Goal: Navigation & Orientation: Find specific page/section

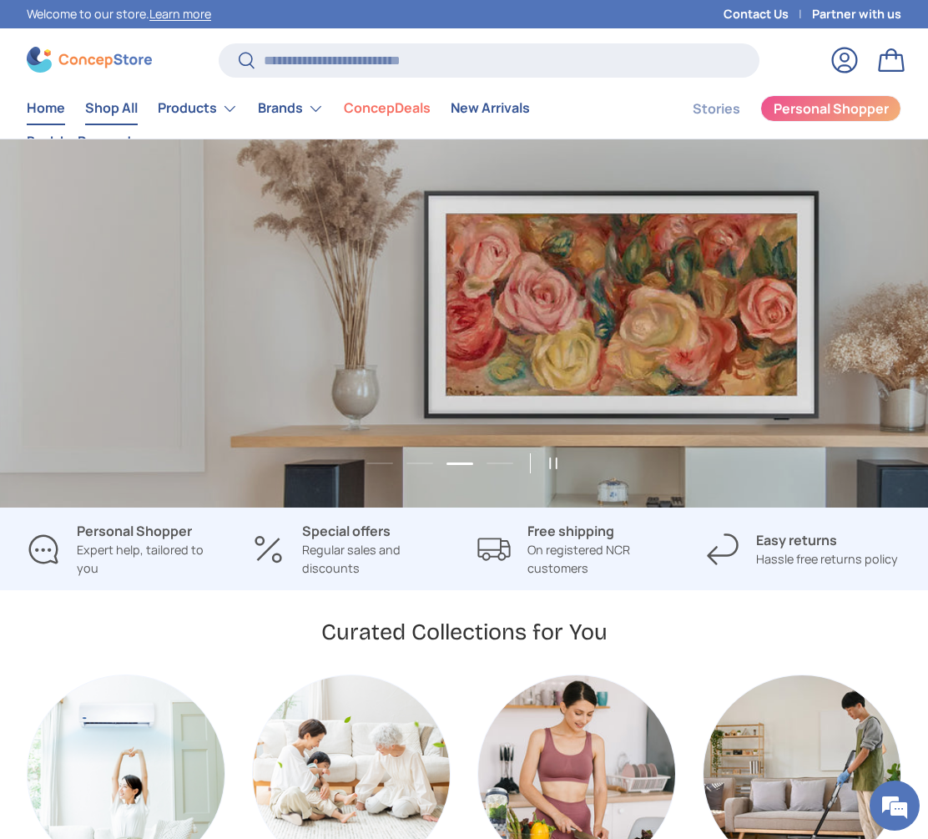
scroll to position [0, 1857]
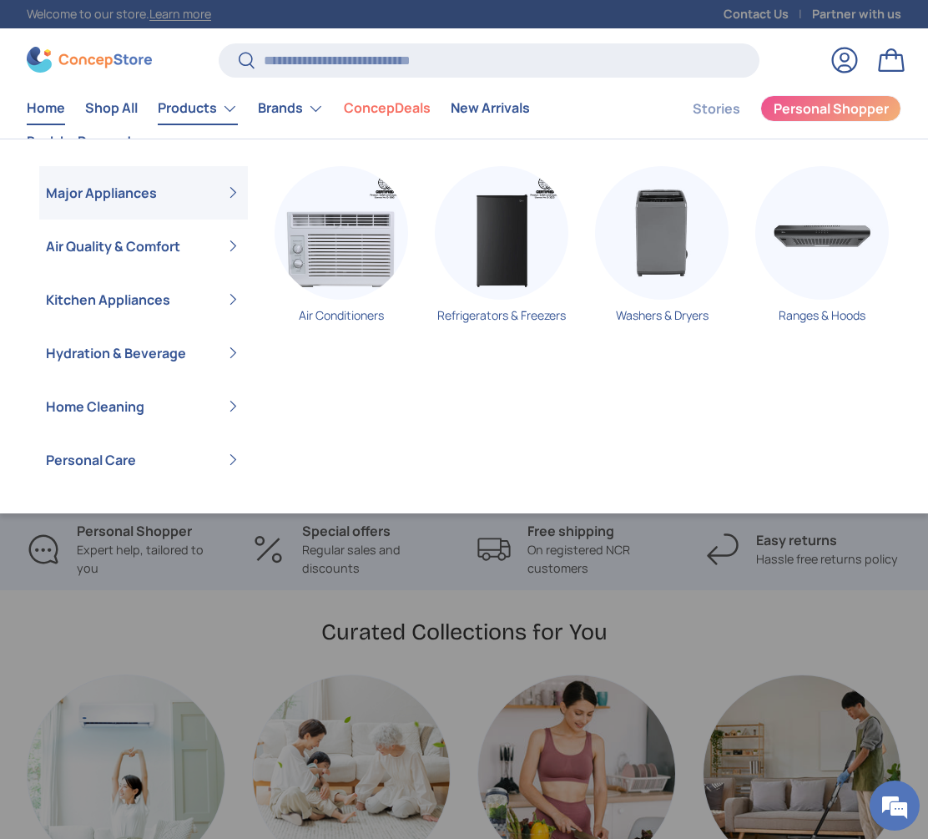
click at [194, 112] on link "Products" at bounding box center [198, 108] width 80 height 33
click at [346, 237] on img "Primary" at bounding box center [342, 233] width 134 height 134
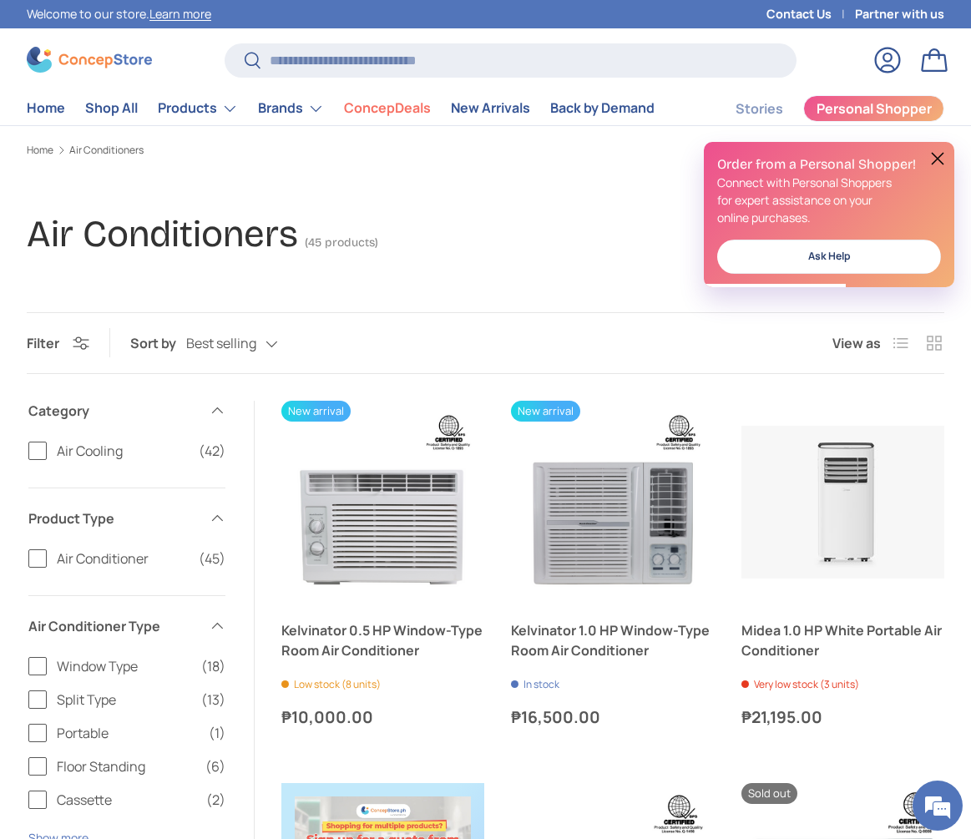
click at [936, 154] on button at bounding box center [938, 159] width 20 height 20
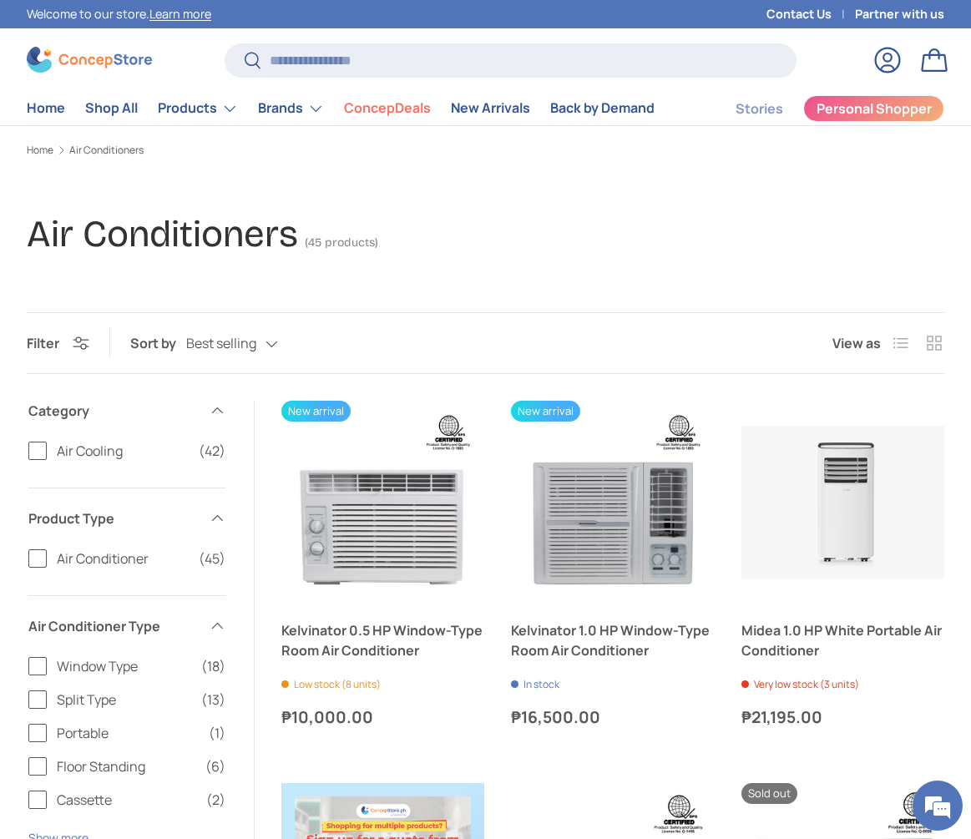
click at [112, 63] on img at bounding box center [89, 60] width 125 height 26
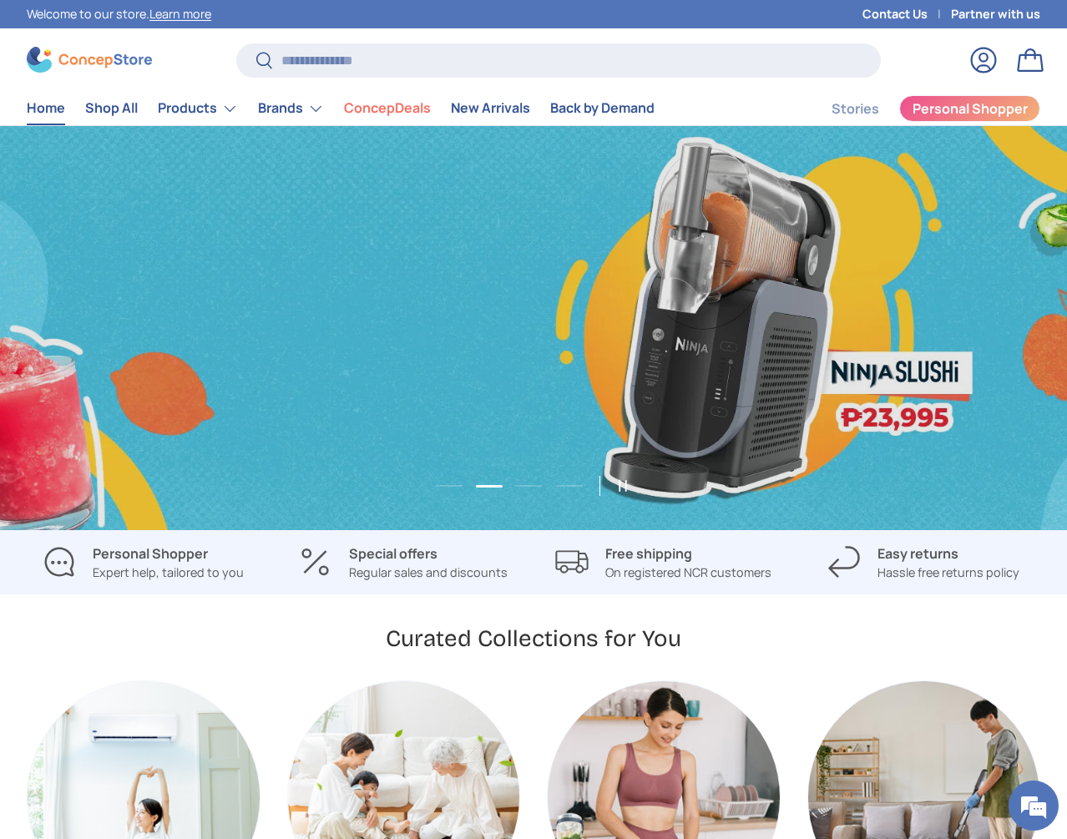
scroll to position [0, 1067]
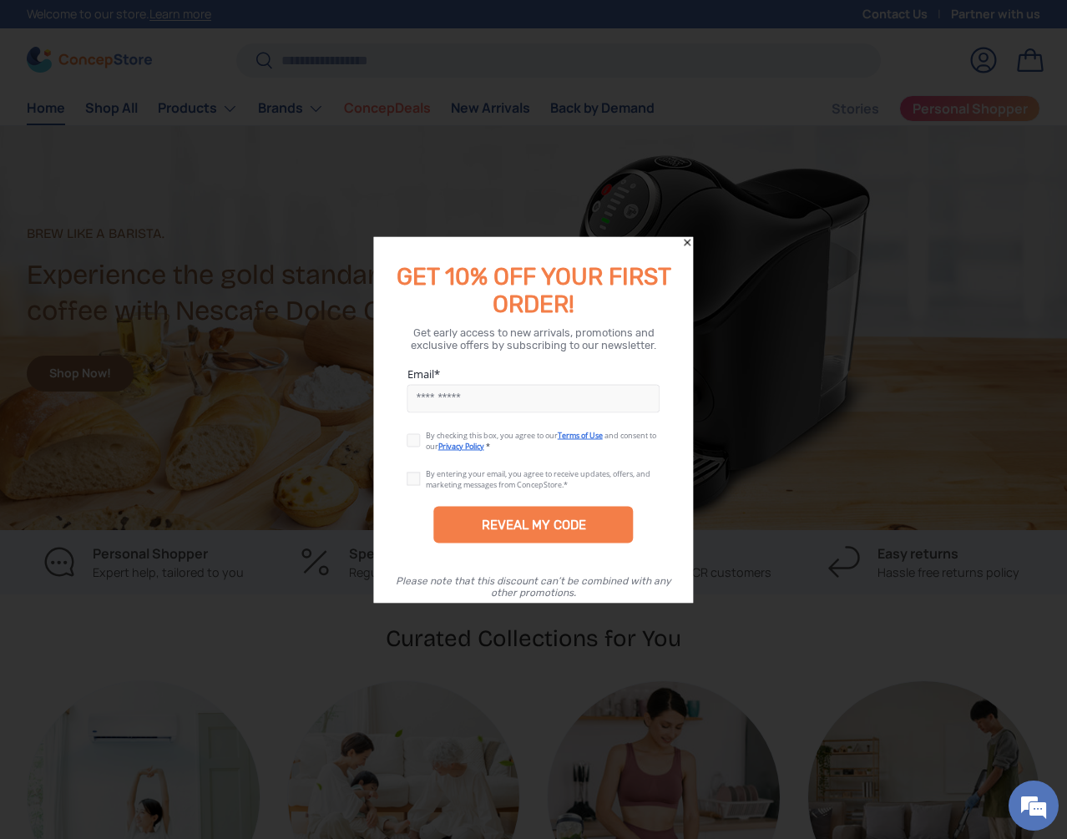
click at [624, 344] on div "Get early access to new arrivals, promotions and exclusive offers by subscribin…" at bounding box center [534, 338] width 280 height 25
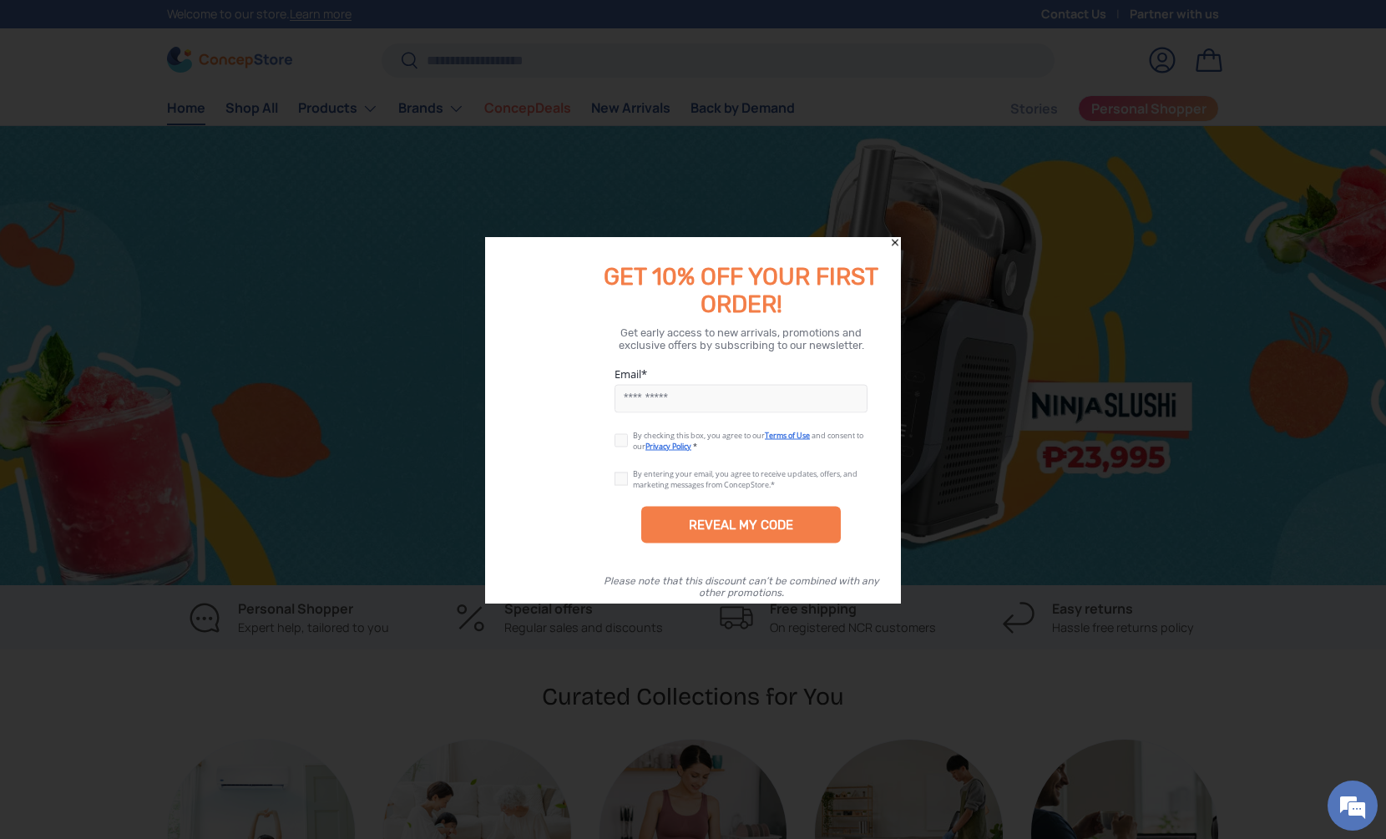
scroll to position [0, 2772]
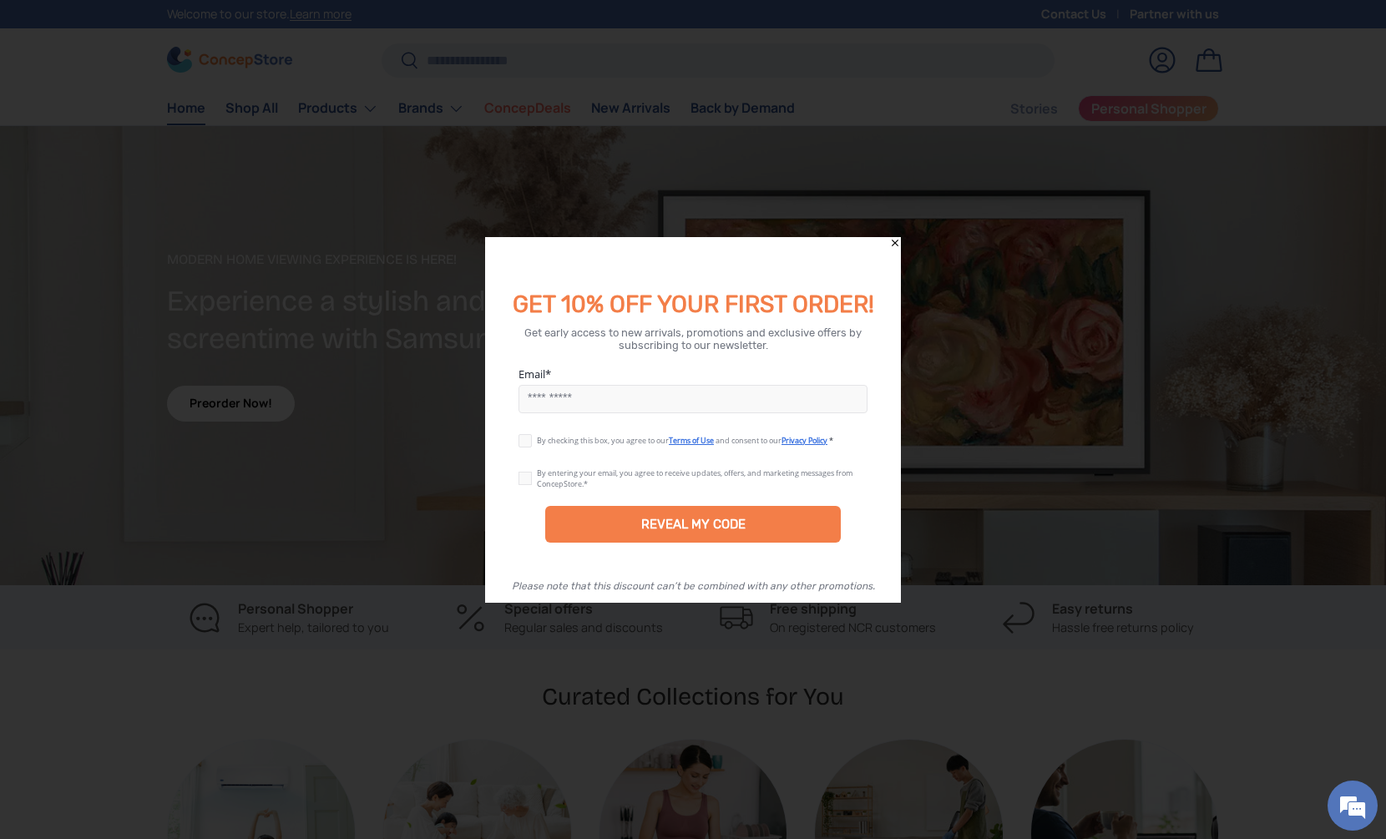
click at [894, 239] on icon "Close" at bounding box center [895, 243] width 12 height 12
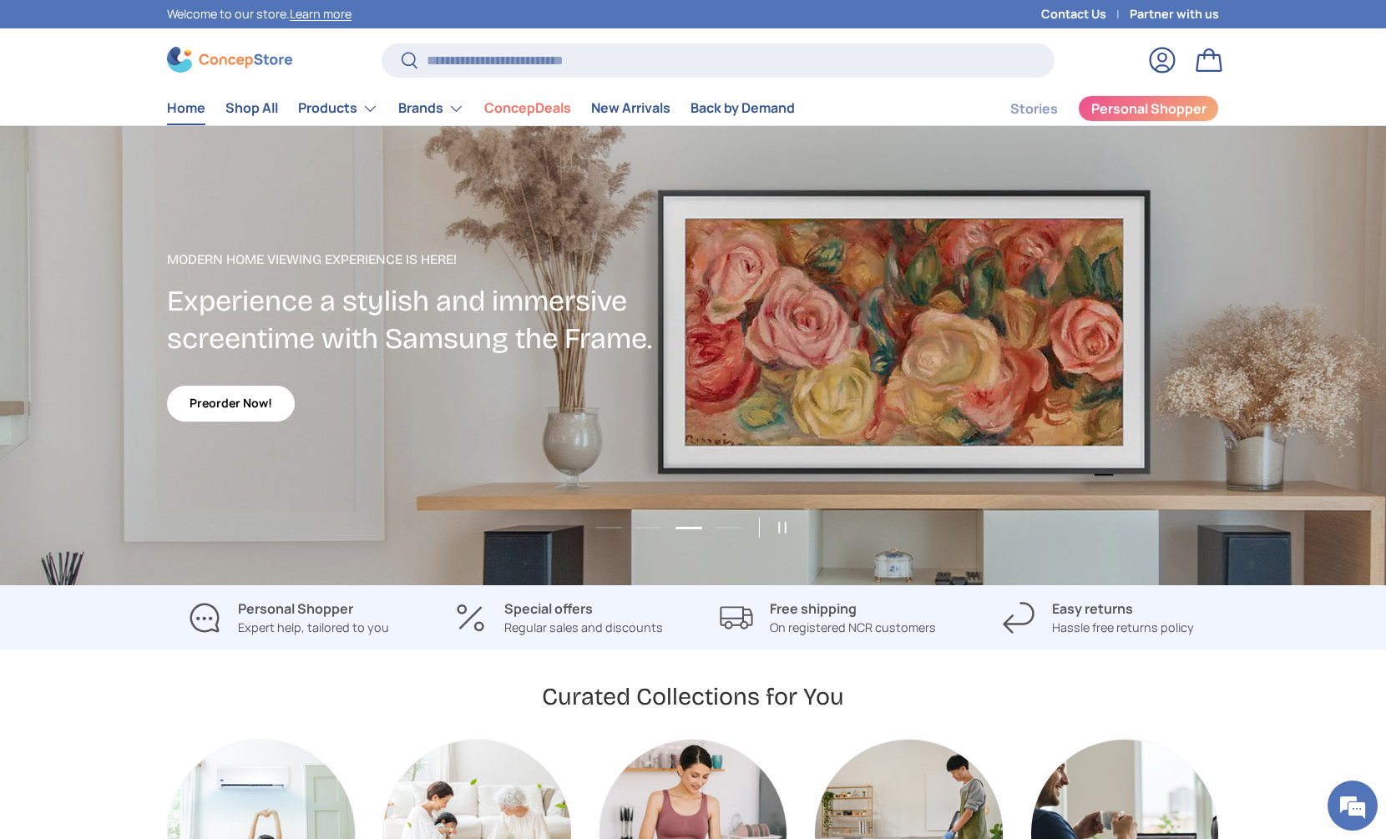
scroll to position [787, 0]
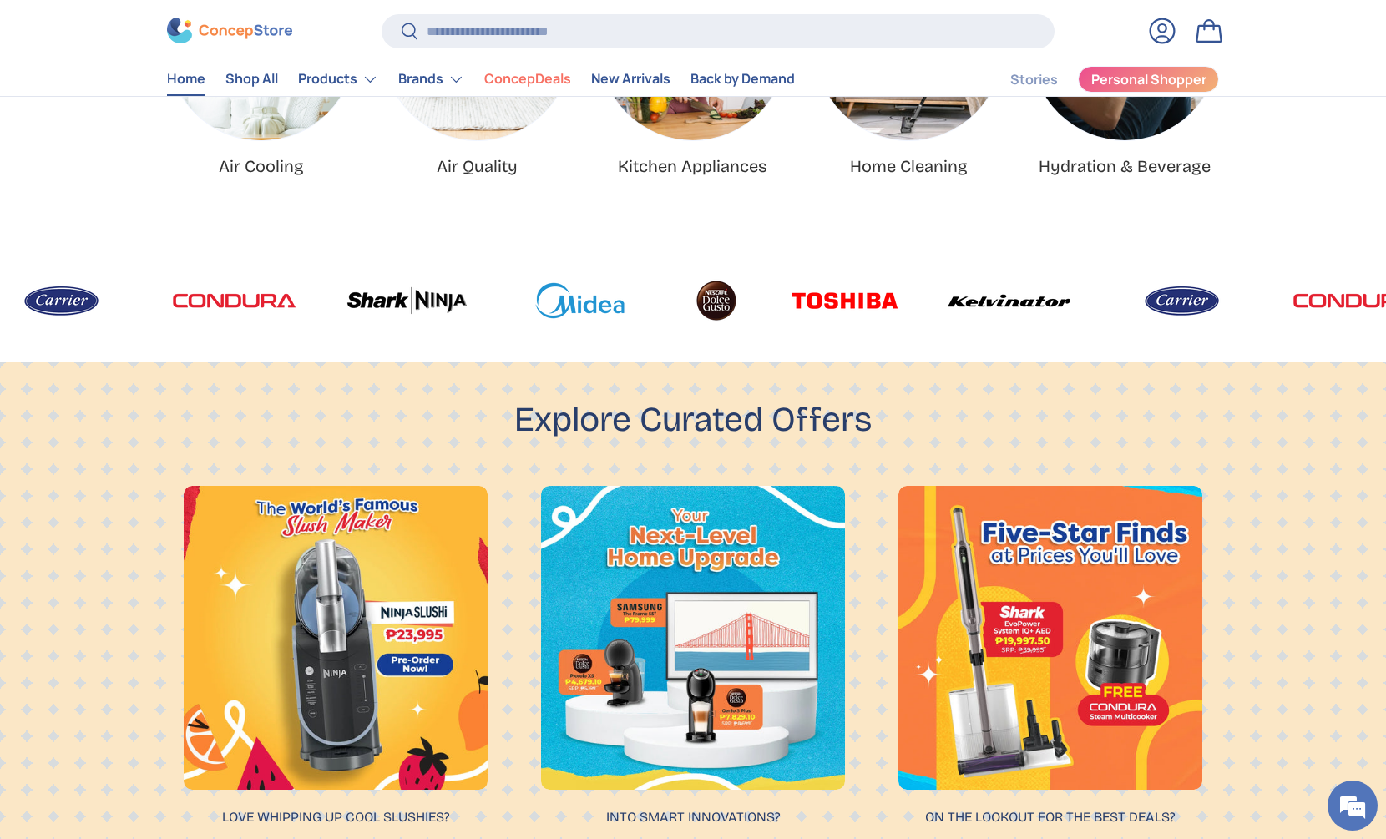
click at [1329, 64] on store-header "Search Search Reset Log in Bag Menu Home Shop All Products Back Products" at bounding box center [693, 48] width 1386 height 98
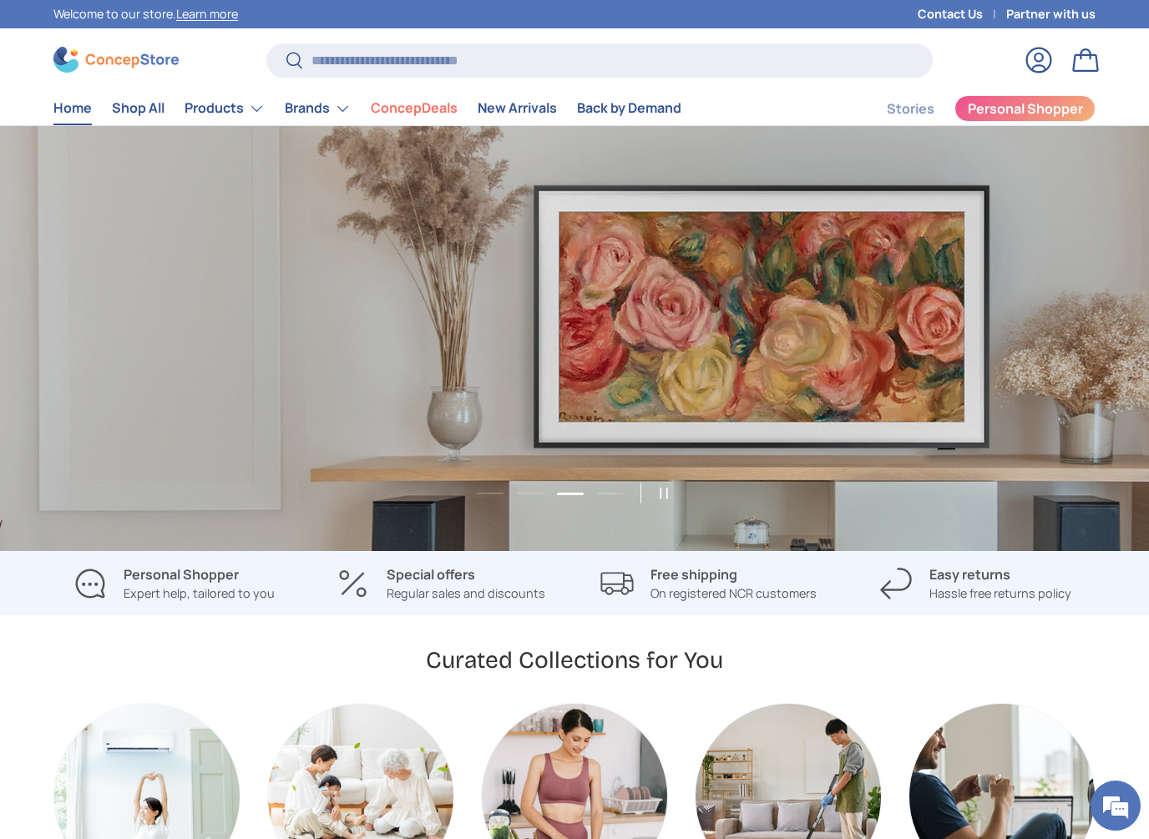
scroll to position [0, 2298]
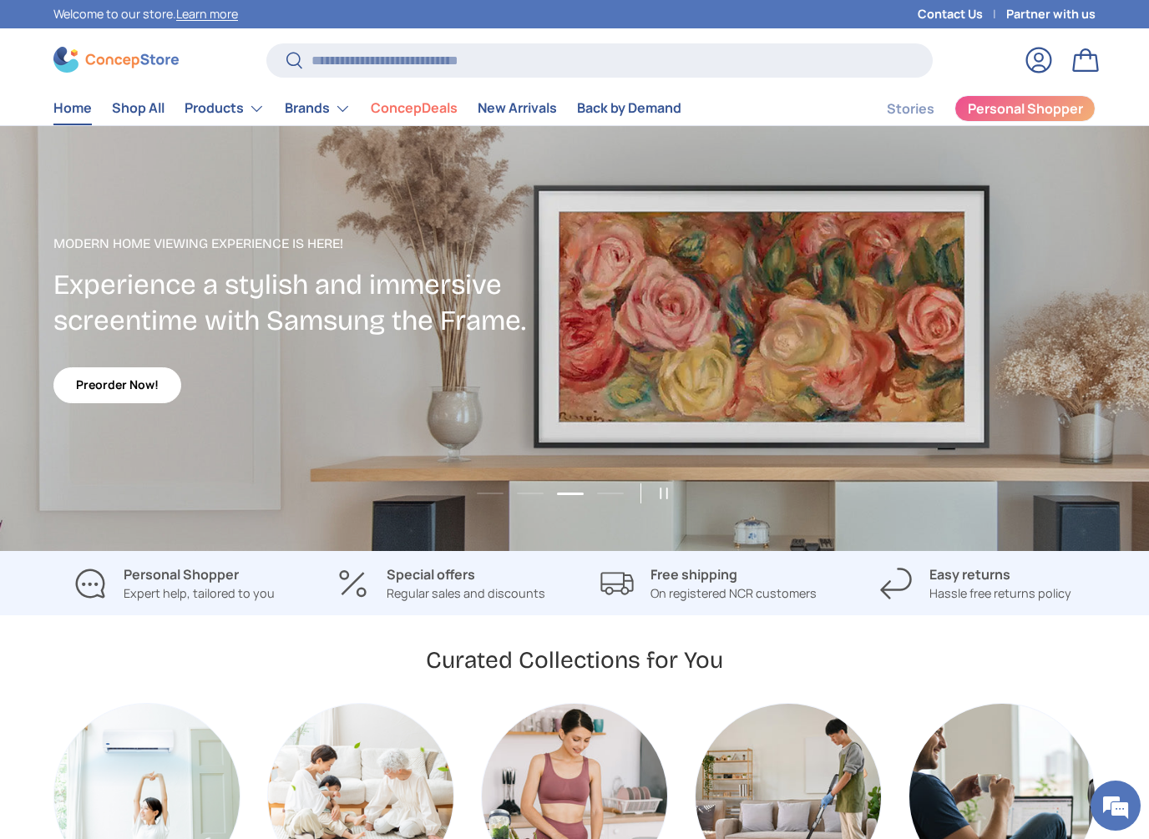
click at [981, 59] on div "Log in Bag" at bounding box center [1018, 60] width 171 height 37
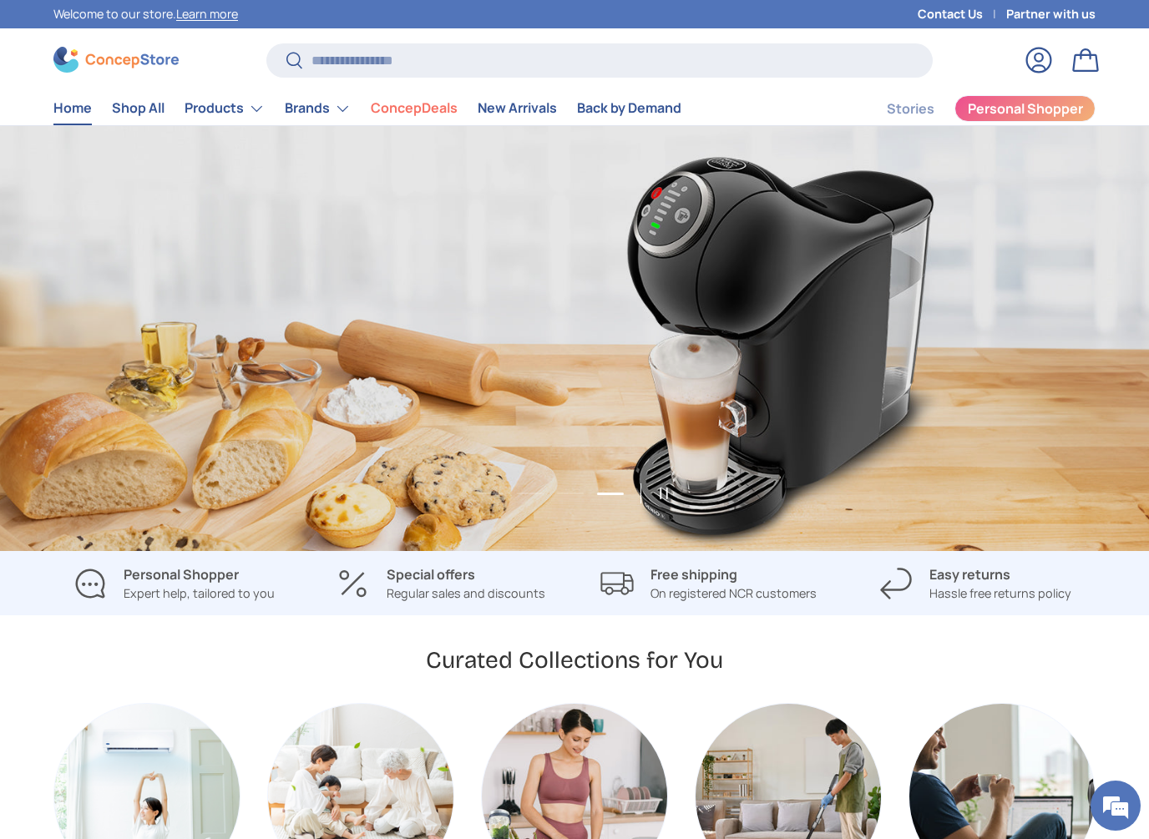
scroll to position [0, 0]
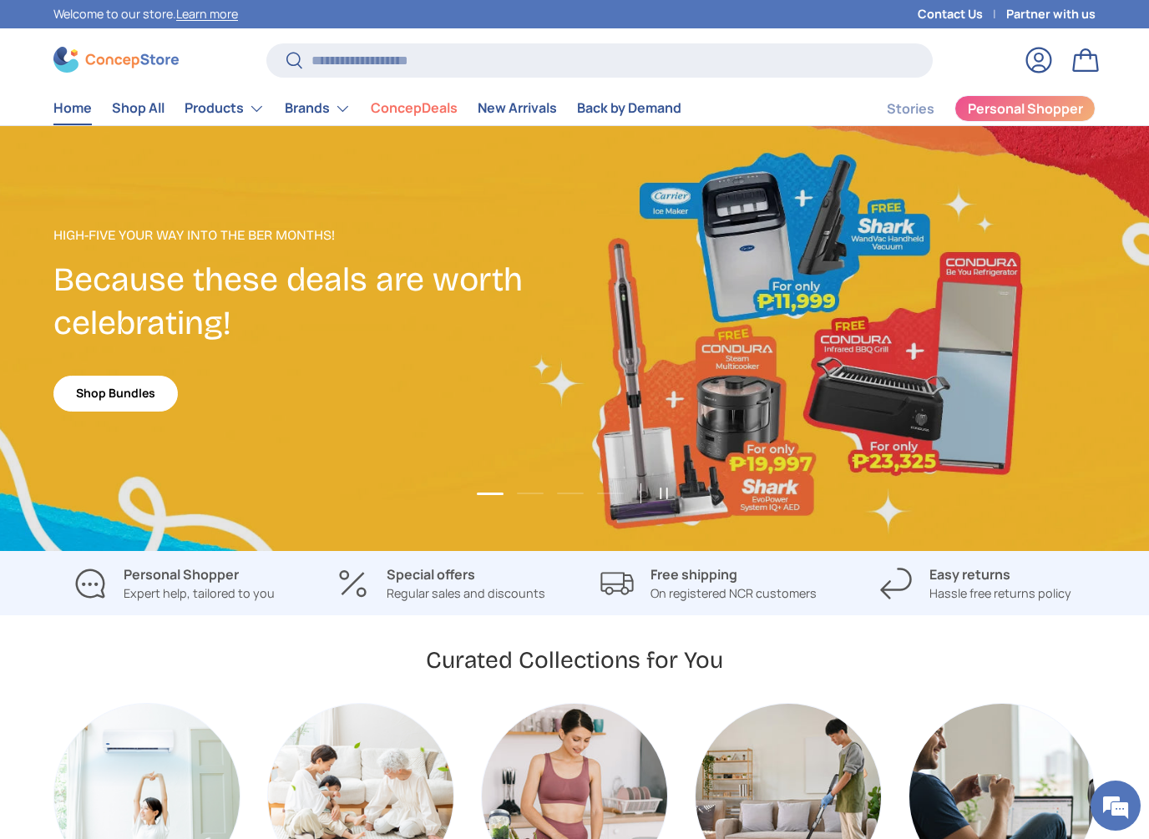
click at [235, 58] on div at bounding box center [159, 60] width 213 height 26
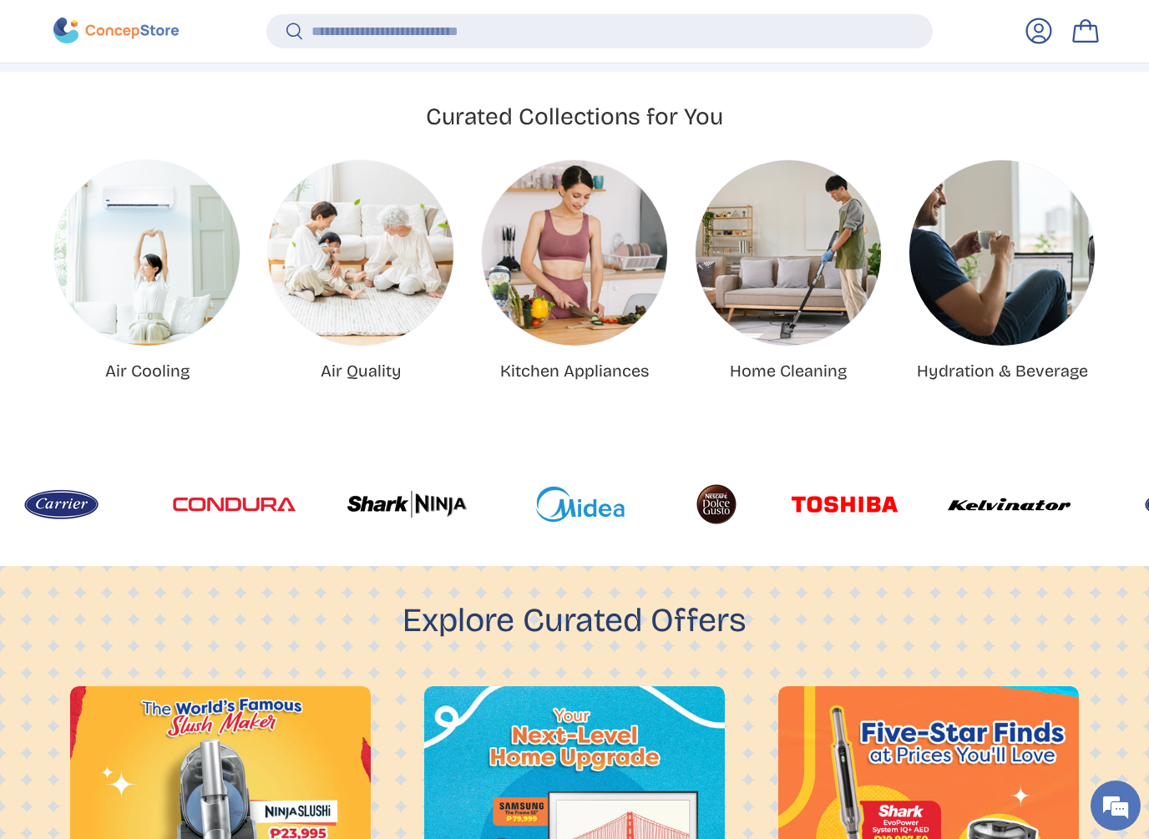
scroll to position [0, 1149]
drag, startPoint x: 185, startPoint y: 41, endPoint x: 0, endPoint y: 307, distance: 324.0
click at [0, 0] on store-header "Search Search Reset Log in Bag Menu Home Shop All Products Back Products" at bounding box center [574, 31] width 1149 height 64
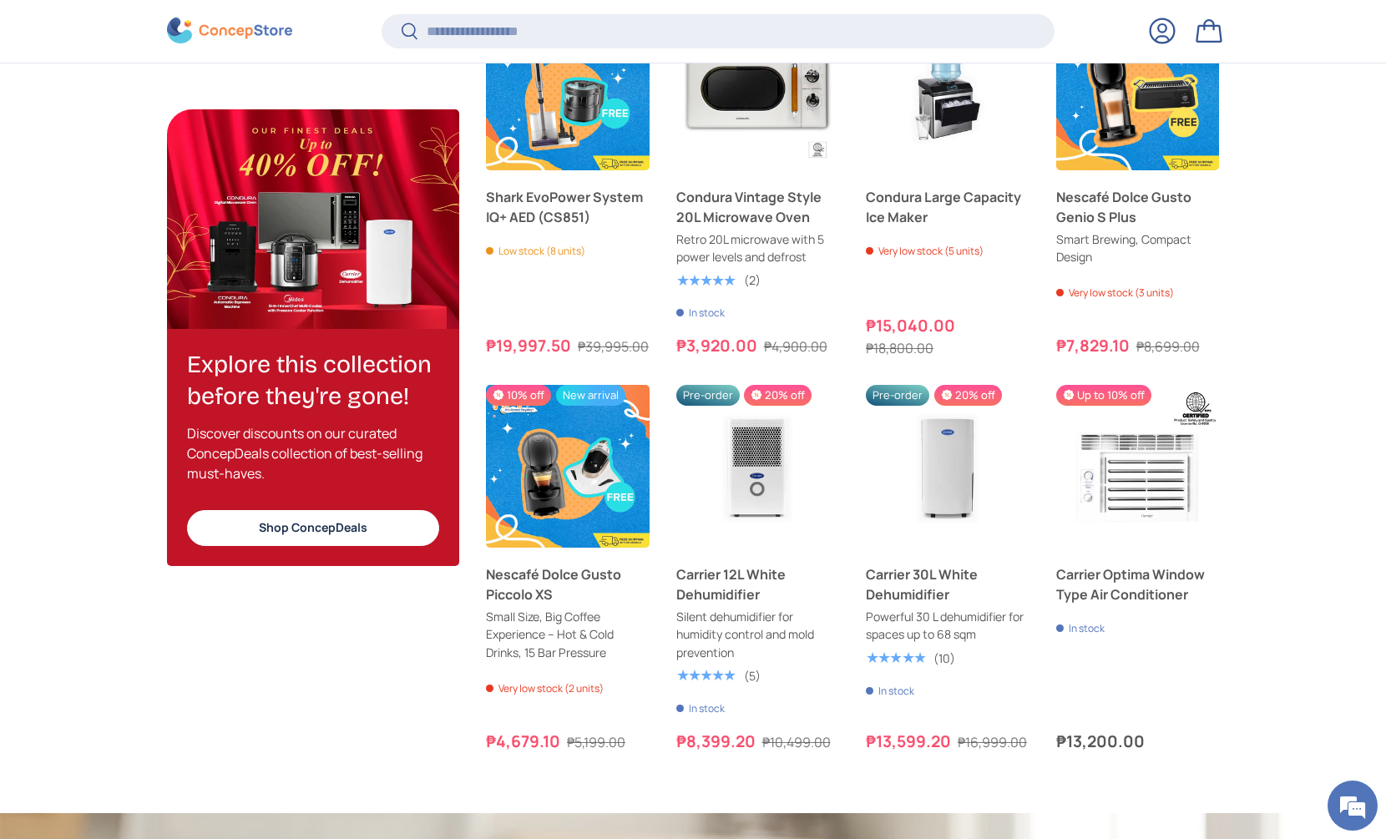
scroll to position [1853, 0]
